Goal: Information Seeking & Learning: Learn about a topic

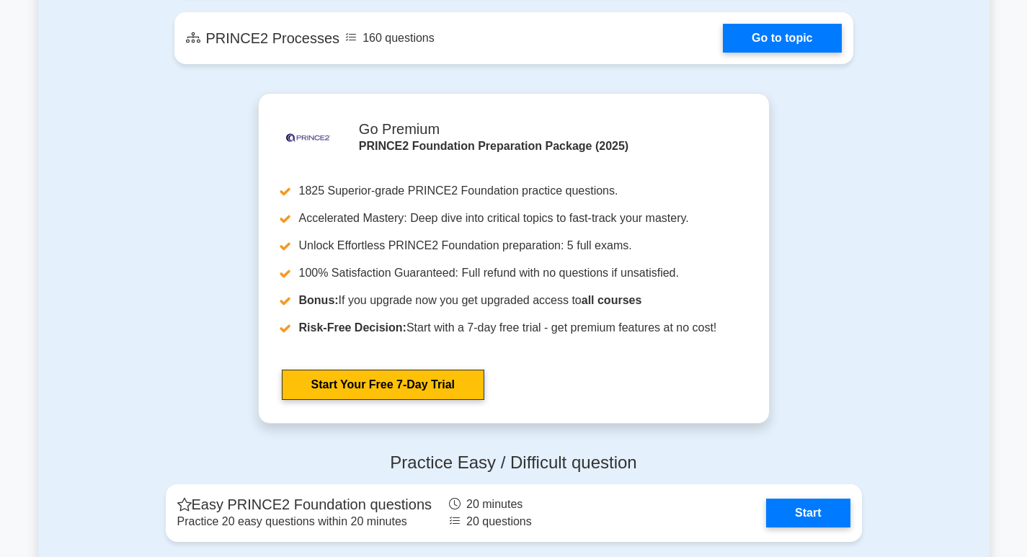
scroll to position [668, 0]
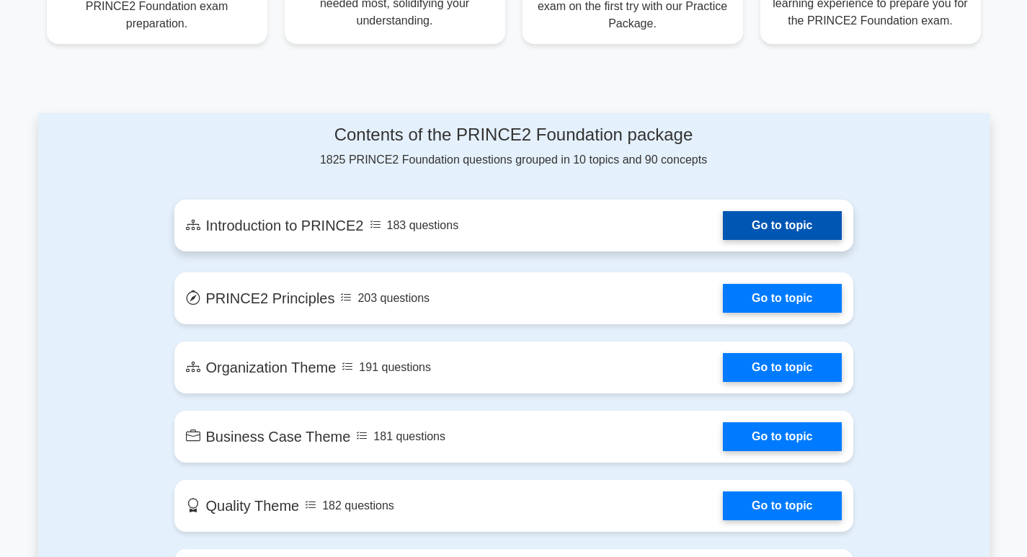
click at [723, 226] on link "Go to topic" at bounding box center [782, 225] width 118 height 29
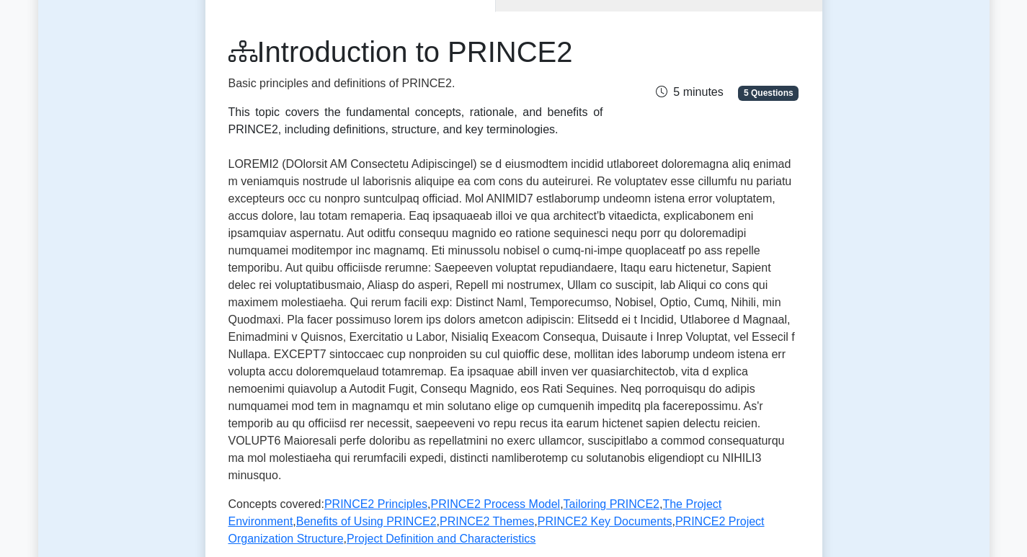
scroll to position [602, 0]
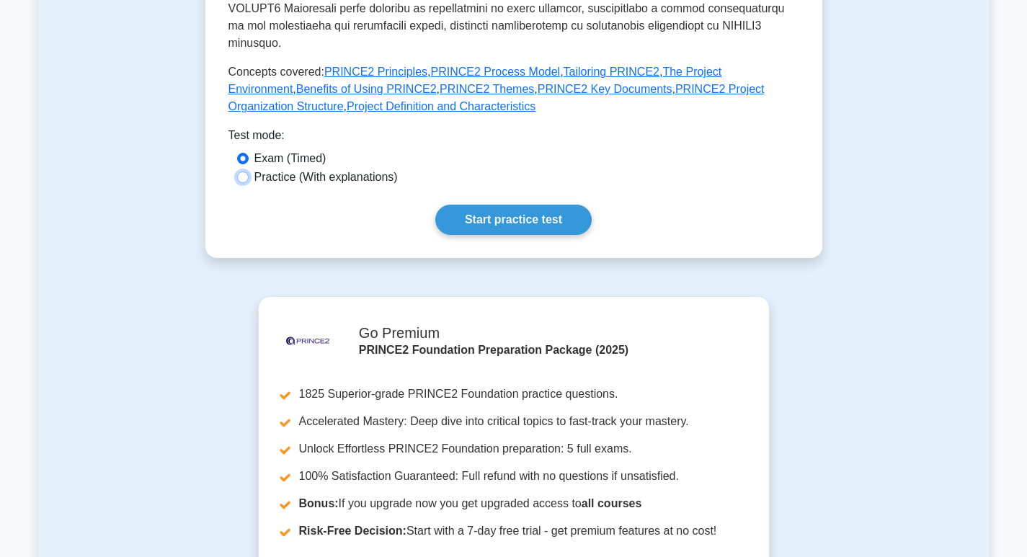
click at [244, 172] on input "Practice (With explanations)" at bounding box center [243, 178] width 12 height 12
radio input "true"
click at [515, 205] on link "Start practice test" at bounding box center [513, 220] width 156 height 30
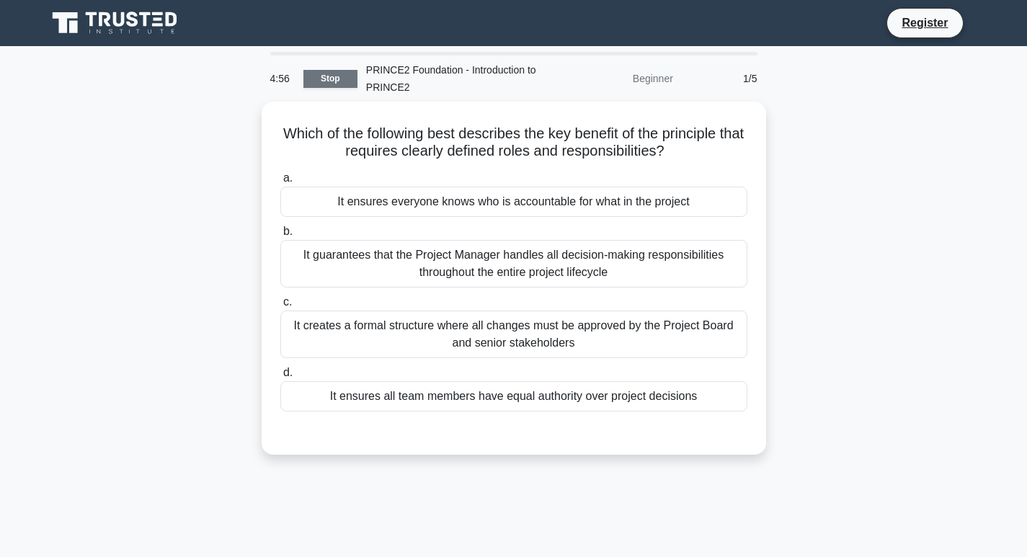
click at [343, 79] on link "Stop" at bounding box center [331, 79] width 54 height 18
